Goal: Task Accomplishment & Management: Manage account settings

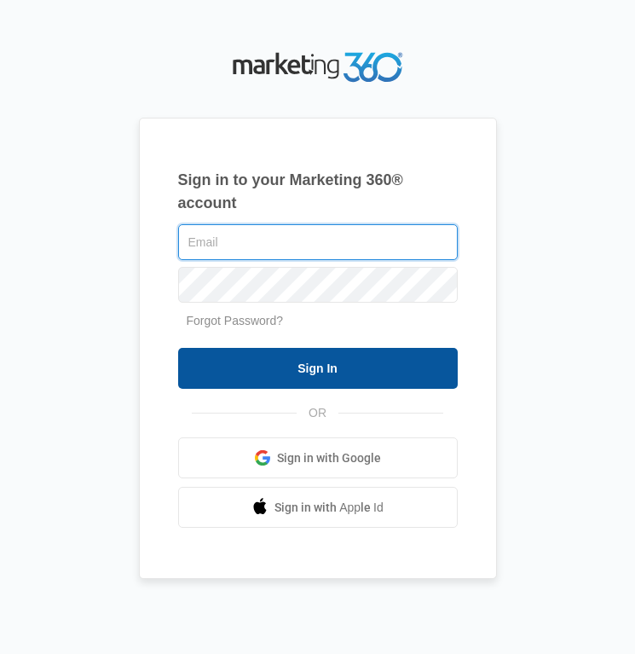
type input "[EMAIL_ADDRESS][DOMAIN_NAME]"
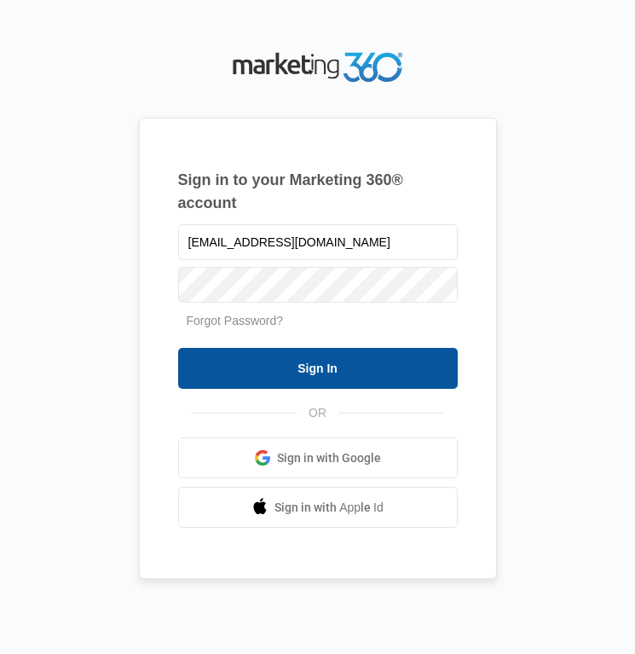
click at [322, 377] on input "Sign In" at bounding box center [318, 368] width 280 height 41
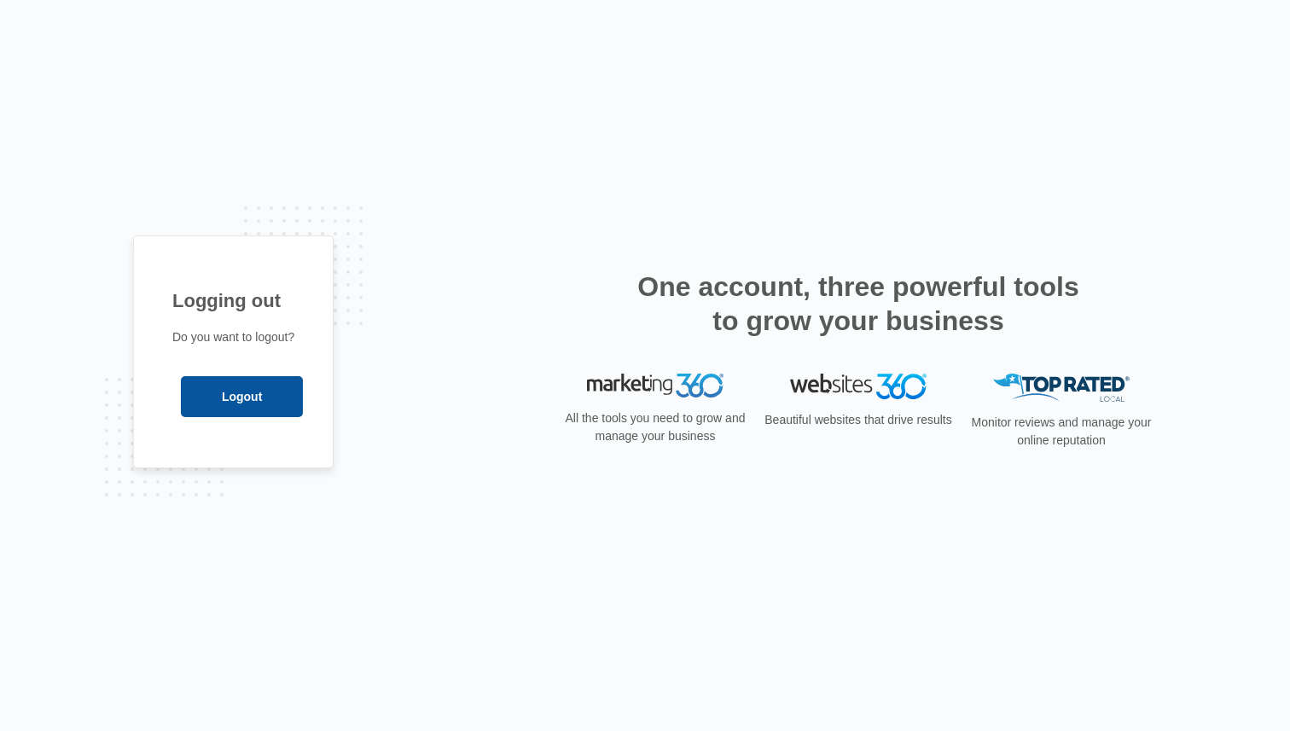
click at [264, 394] on input "Logout" at bounding box center [242, 396] width 122 height 41
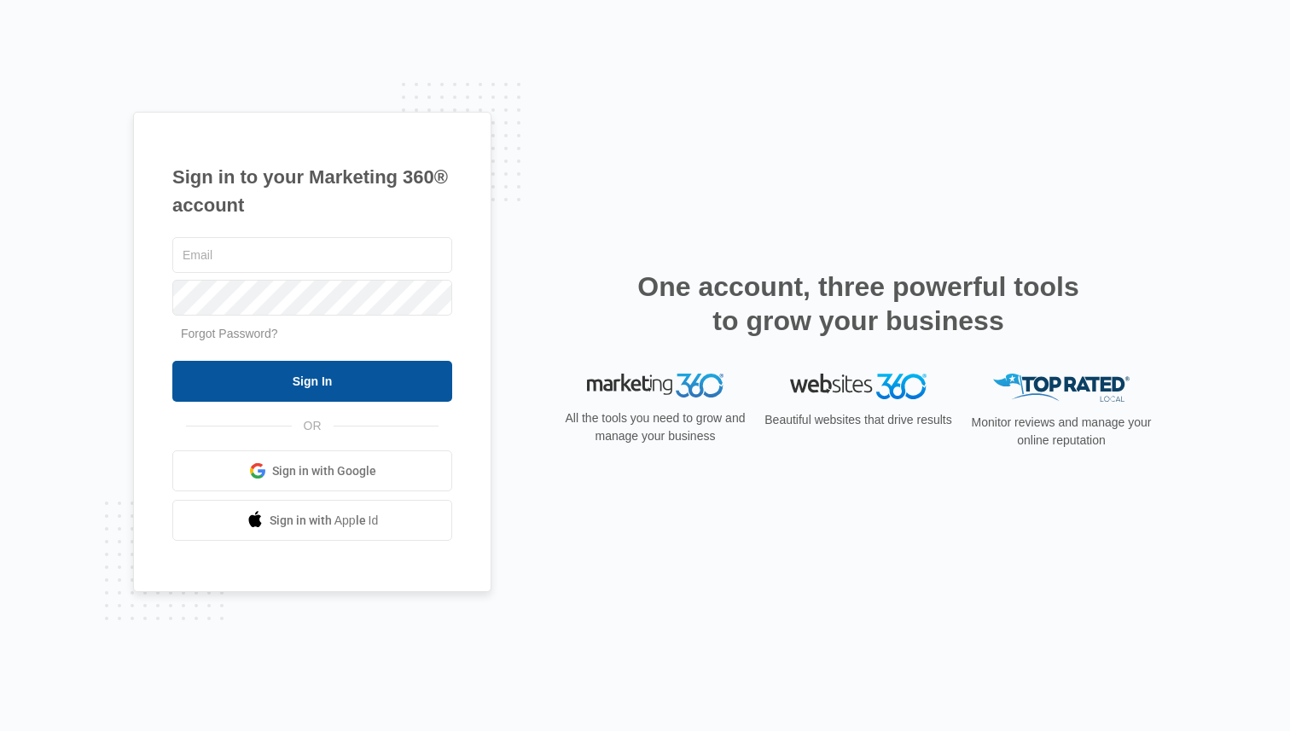
type input "[EMAIL_ADDRESS][DOMAIN_NAME]"
click at [273, 380] on input "Sign In" at bounding box center [312, 381] width 280 height 41
